Goal: Task Accomplishment & Management: Manage account settings

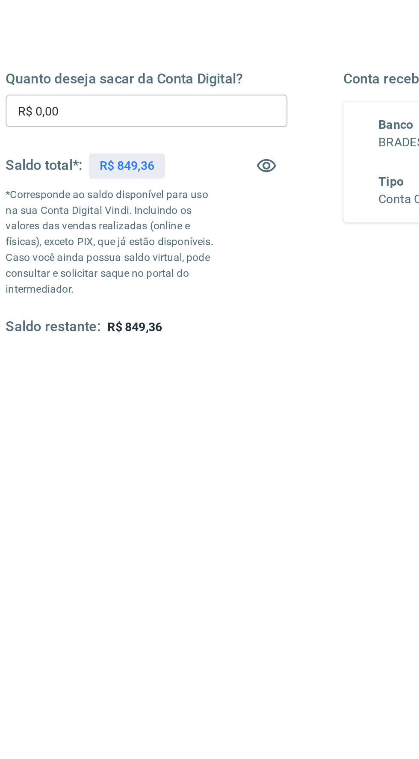
click at [151, 201] on input "R$ 0,00" at bounding box center [127, 204] width 138 height 16
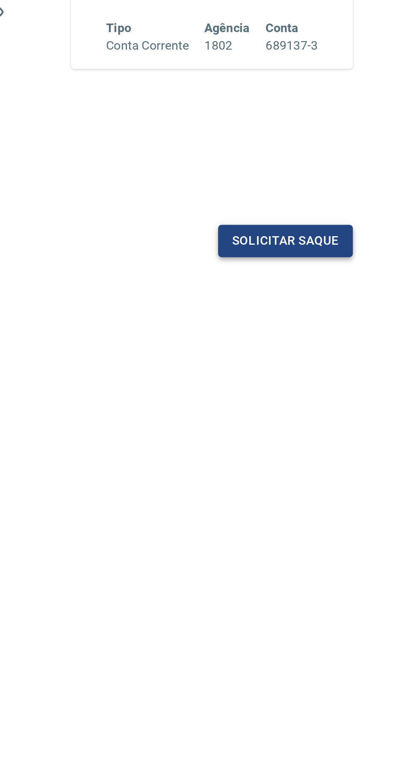
type input "R$ 749,36"
click at [341, 342] on button "Solicitar saque" at bounding box center [328, 343] width 66 height 16
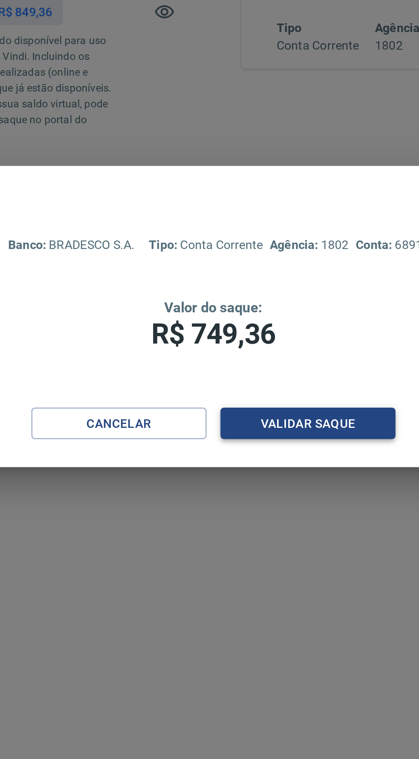
click at [272, 430] on button "Validar saque" at bounding box center [256, 432] width 86 height 16
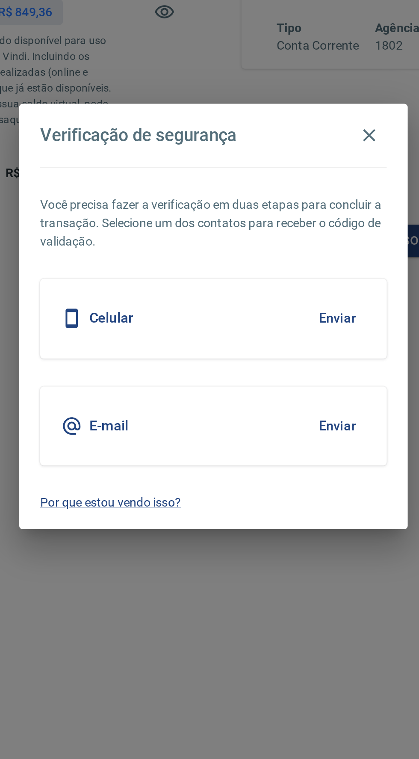
click at [278, 384] on button "Enviar" at bounding box center [270, 380] width 28 height 18
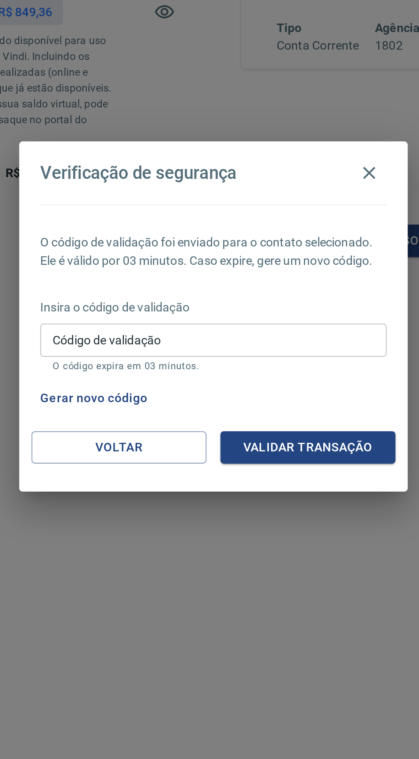
click at [266, 339] on p "O código de validação foi enviado para o contato selecionado. Ele é válido por …" at bounding box center [209, 348] width 169 height 18
click at [167, 423] on button "Gerar novo código" at bounding box center [150, 420] width 59 height 16
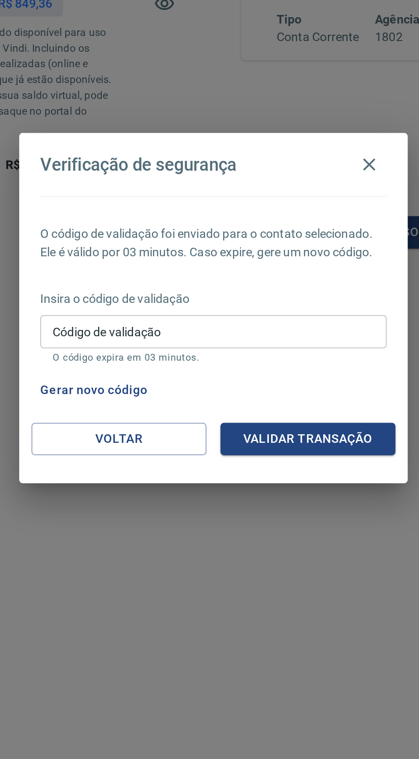
click at [146, 421] on button "Gerar novo código" at bounding box center [150, 420] width 59 height 16
click at [261, 395] on input "Código de validação" at bounding box center [209, 391] width 169 height 16
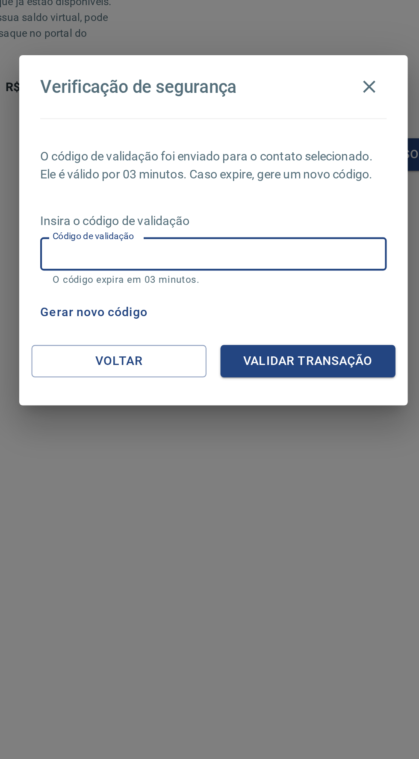
click at [160, 421] on button "Gerar novo código" at bounding box center [150, 420] width 59 height 16
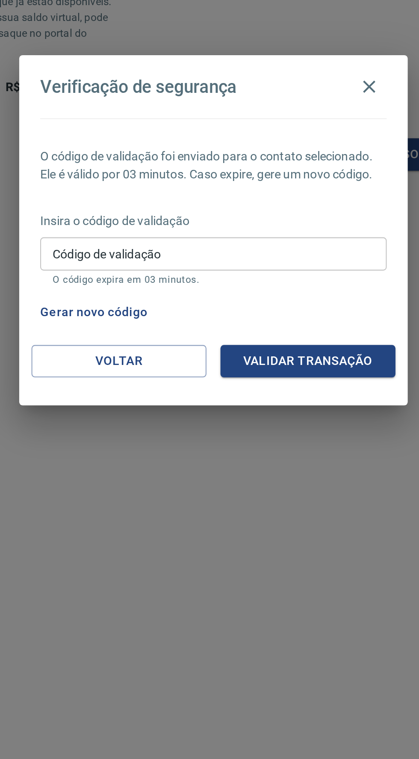
click at [227, 396] on input "Código de validação" at bounding box center [209, 391] width 169 height 16
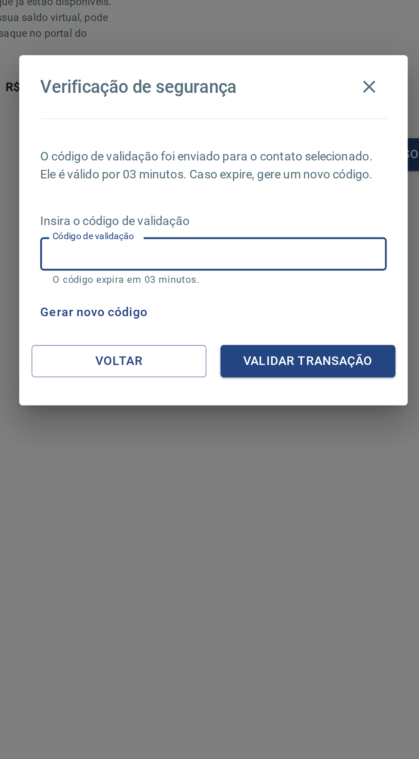
click at [235, 394] on input "Código de validação" at bounding box center [209, 391] width 169 height 16
click at [268, 379] on p "Insira o código de validação" at bounding box center [209, 374] width 169 height 9
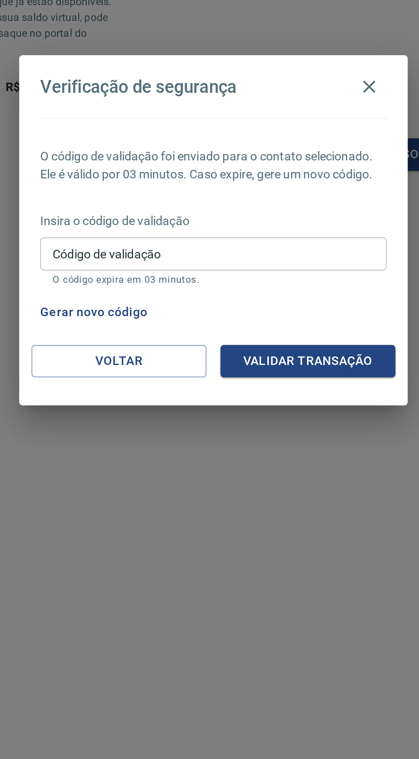
click at [173, 423] on button "Gerar novo código" at bounding box center [150, 420] width 59 height 16
click at [218, 394] on input "Código de validação" at bounding box center [209, 391] width 169 height 16
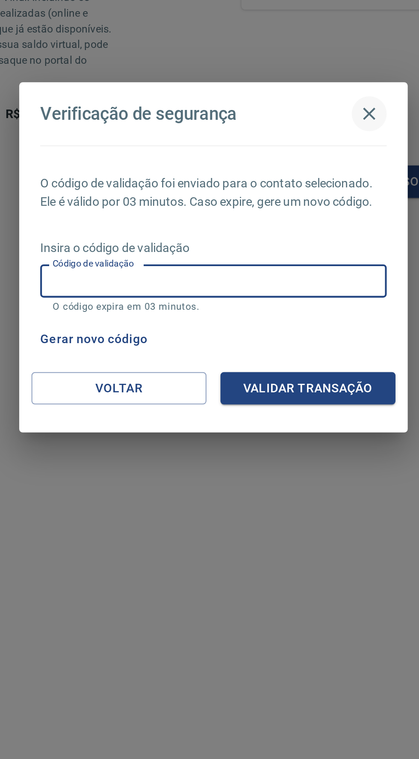
click at [287, 306] on icon "button" at bounding box center [286, 309] width 6 height 6
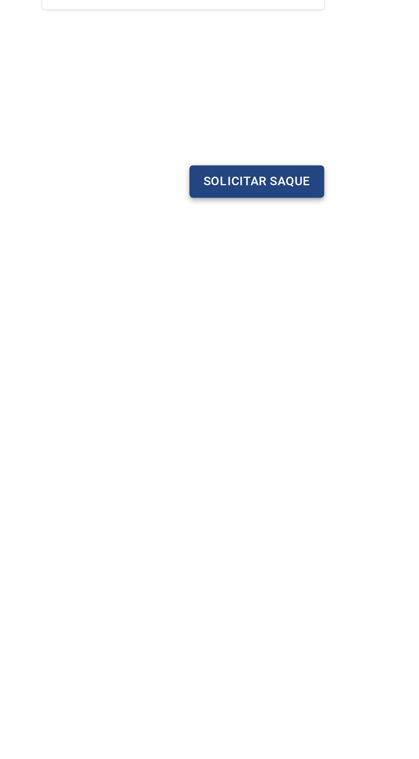
click at [342, 341] on button "Solicitar saque" at bounding box center [328, 343] width 66 height 16
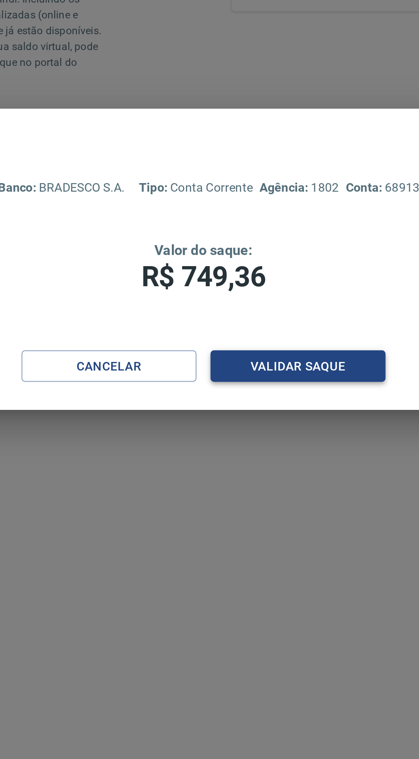
click at [272, 432] on button "Validar saque" at bounding box center [256, 432] width 86 height 16
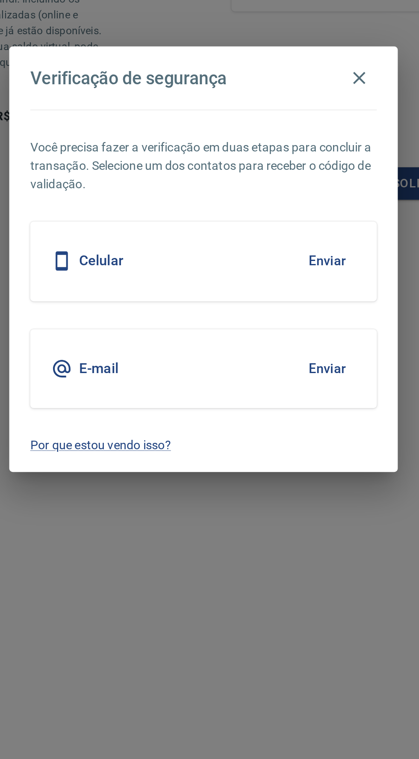
click at [274, 380] on button "Enviar" at bounding box center [270, 380] width 28 height 18
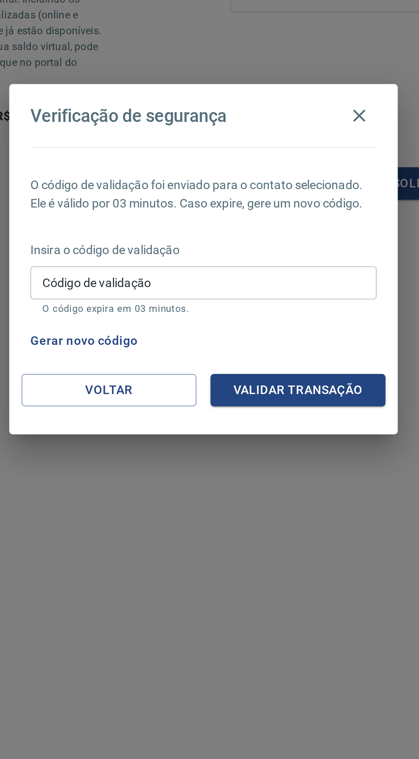
click at [222, 396] on input "Código de validação" at bounding box center [209, 391] width 169 height 16
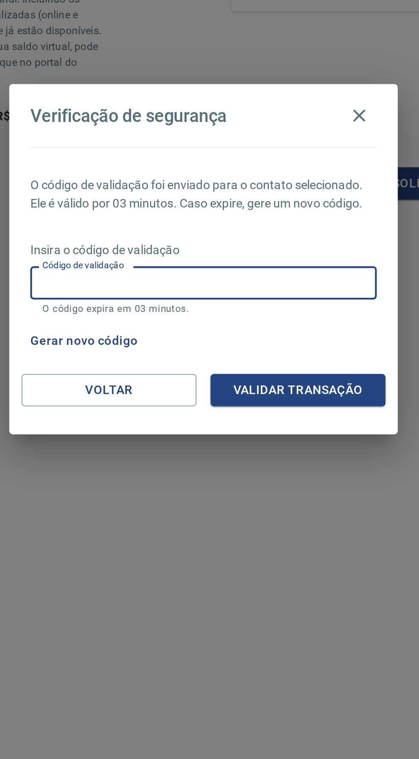
click at [149, 423] on button "Gerar novo código" at bounding box center [150, 420] width 59 height 16
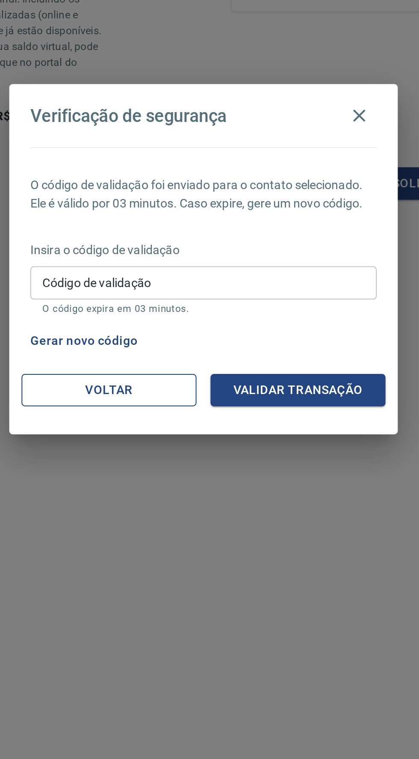
click at [149, 451] on button "Voltar" at bounding box center [164, 443] width 86 height 16
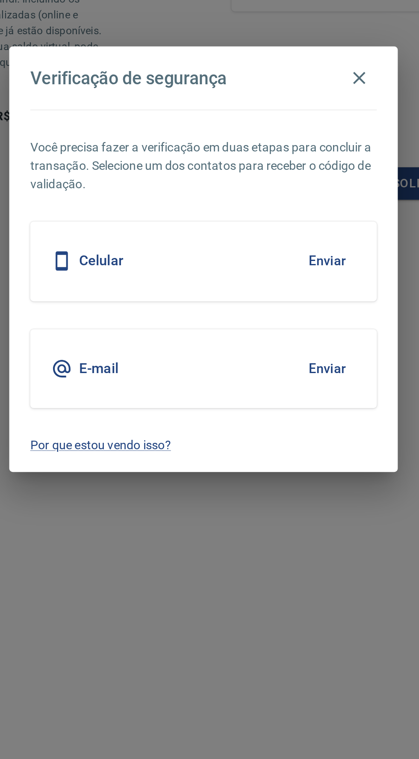
click at [268, 439] on button "Enviar" at bounding box center [270, 433] width 28 height 18
click at [216, 535] on div "Verificação de segurança Você precisa fazer a verificação em duas etapas para c…" at bounding box center [209, 379] width 419 height 759
click at [263, 438] on button "Enviar" at bounding box center [270, 433] width 28 height 18
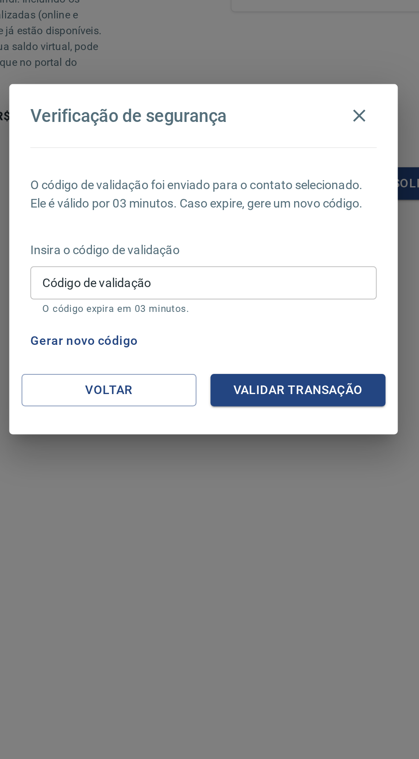
click at [233, 397] on input "Código de validação" at bounding box center [209, 391] width 169 height 16
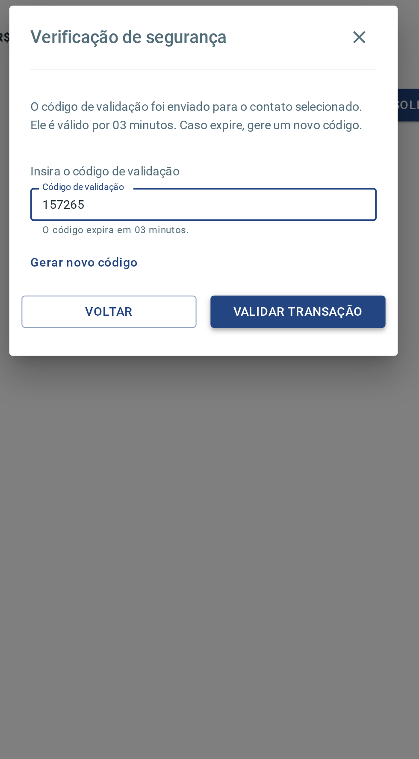
type input "157265"
click at [270, 449] on button "Validar transação" at bounding box center [256, 443] width 86 height 16
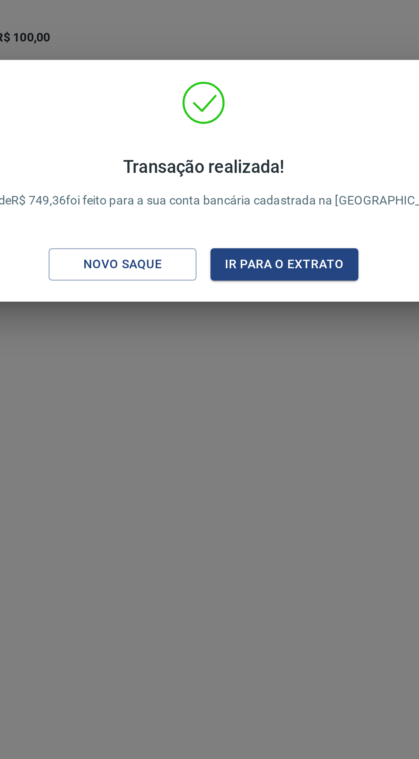
click at [161, 552] on div "Transação realizada! O saque de R$ 749,36 foi feito para a sua conta bancária c…" at bounding box center [209, 379] width 419 height 759
